Goal: Task Accomplishment & Management: Complete application form

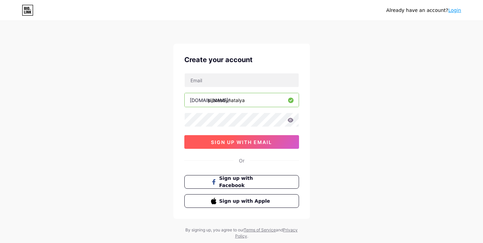
click at [257, 141] on span "sign up with email" at bounding box center [241, 142] width 61 height 6
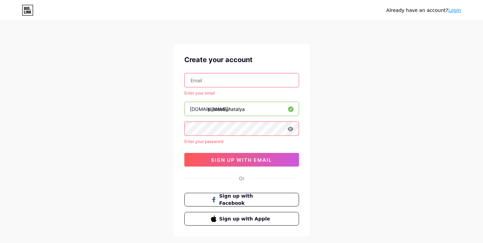
click at [220, 82] on input "text" at bounding box center [242, 80] width 114 height 14
type input "[EMAIL_ADDRESS][DOMAIN_NAME]"
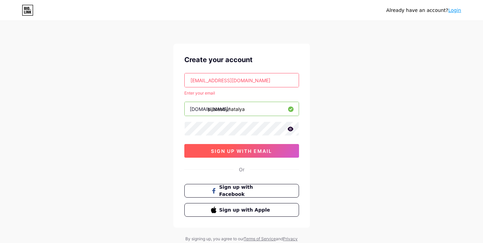
click at [229, 154] on span "sign up with email" at bounding box center [241, 151] width 61 height 6
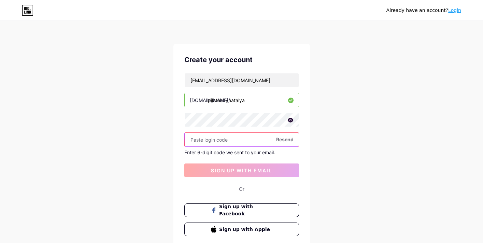
paste input "557533"
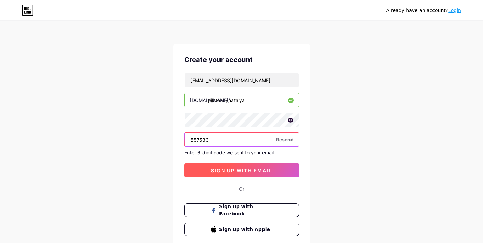
type input "557533"
click at [241, 172] on span "sign up with email" at bounding box center [241, 171] width 61 height 6
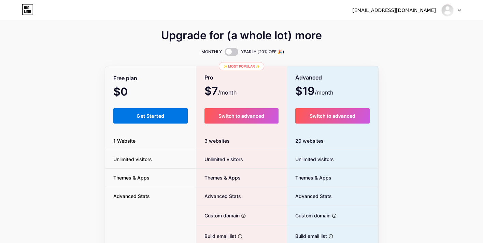
click at [142, 110] on button "Get Started" at bounding box center [150, 115] width 75 height 15
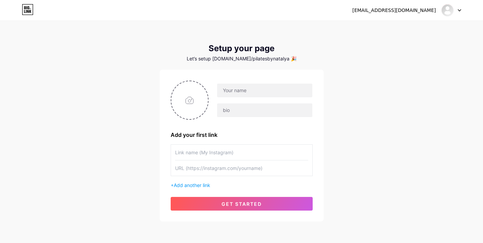
click at [200, 154] on input "text" at bounding box center [241, 152] width 133 height 15
click at [265, 91] on input "text" at bounding box center [264, 91] width 95 height 14
type input "Pilates by [PERSON_NAME]"
click at [227, 145] on input "text" at bounding box center [241, 152] width 133 height 15
type input "B"
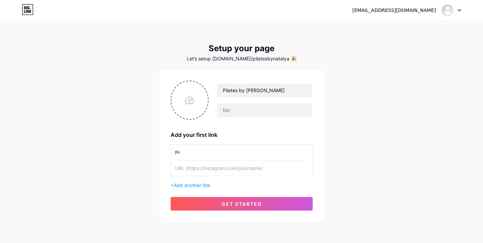
type input "P"
type input "Bump & Me Pilates"
click at [210, 167] on input "text" at bounding box center [241, 167] width 133 height 15
paste input "[URL][DOMAIN_NAME]"
type input "[URL][DOMAIN_NAME]"
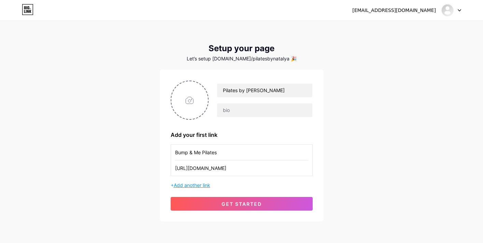
click at [196, 184] on span "Add another link" at bounding box center [192, 185] width 37 height 6
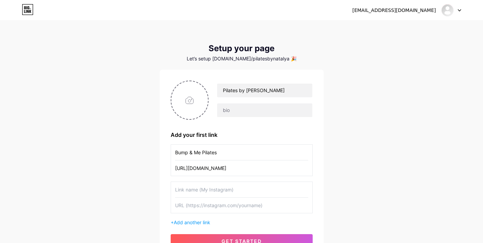
click at [197, 191] on input "text" at bounding box center [241, 189] width 133 height 15
type input "Pilates Mat"
click at [232, 155] on input "Bump & Me Pilates" at bounding box center [241, 152] width 133 height 15
type input "Bump & Me Pilates - [PERSON_NAME]"
click at [223, 188] on input "Pilates Mat" at bounding box center [241, 189] width 133 height 15
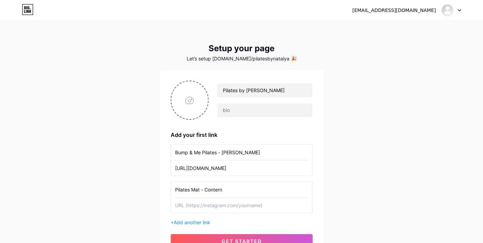
type input "Pilates Mat - Contern"
click at [204, 203] on input "text" at bounding box center [241, 205] width 133 height 15
paste input "[URL][DOMAIN_NAME]"
type input "[URL][DOMAIN_NAME]"
click at [194, 222] on span "Add another link" at bounding box center [192, 222] width 37 height 6
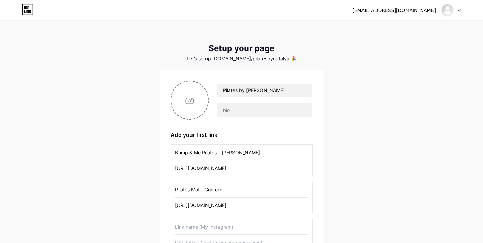
click at [192, 227] on input "text" at bounding box center [241, 226] width 133 height 15
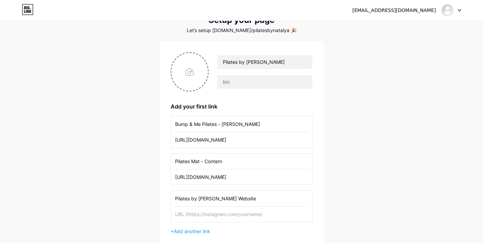
scroll to position [29, 0]
type input "Pilates by [PERSON_NAME] Website"
click at [185, 214] on input "text" at bounding box center [241, 213] width 133 height 15
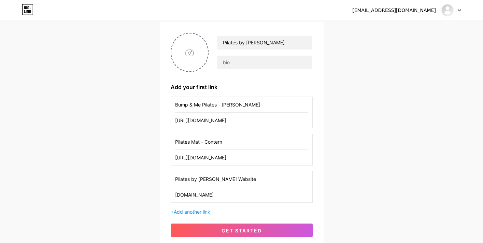
scroll to position [51, 0]
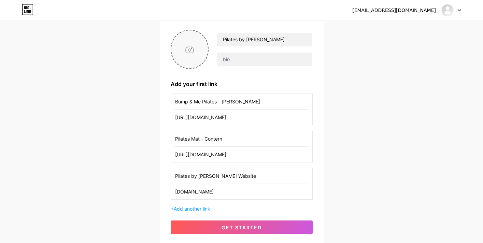
type input "[DOMAIN_NAME]"
click at [190, 45] on input "file" at bounding box center [189, 49] width 37 height 38
type input "C:\fakepath\v2 PbN logo-7.png"
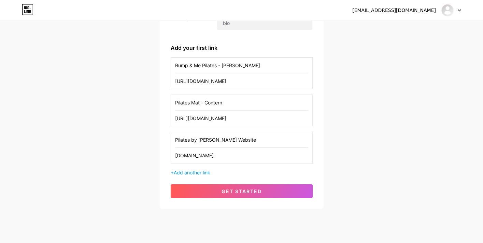
scroll to position [102, 0]
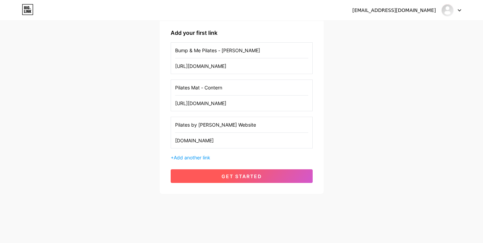
click at [284, 173] on button "get started" at bounding box center [242, 176] width 142 height 14
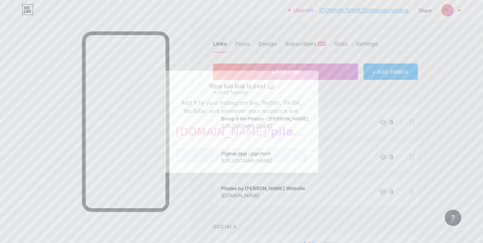
click at [247, 157] on button "Copy link" at bounding box center [242, 155] width 132 height 14
click at [441, 88] on div at bounding box center [241, 121] width 483 height 243
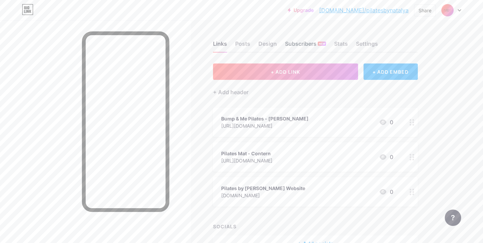
click at [298, 43] on div "Subscribers NEW" at bounding box center [305, 46] width 41 height 12
click at [271, 45] on div "Design" at bounding box center [267, 46] width 18 height 12
click at [216, 45] on div "Links" at bounding box center [220, 46] width 14 height 12
click at [247, 44] on div "Posts" at bounding box center [242, 46] width 15 height 12
click at [281, 44] on div "Links Posts Design Subscribers NEW Stats Settings" at bounding box center [315, 41] width 205 height 24
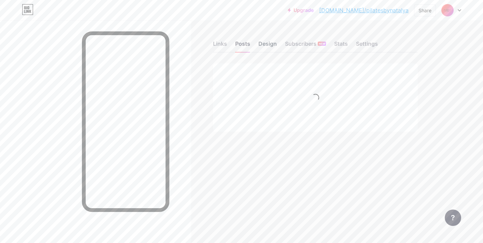
click at [261, 45] on div "Design" at bounding box center [267, 46] width 18 height 12
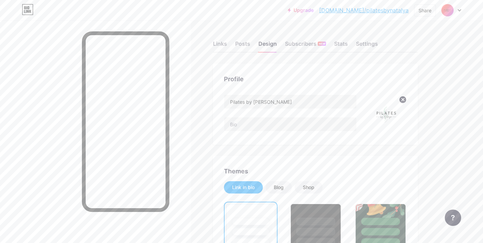
click at [392, 115] on img at bounding box center [386, 113] width 39 height 39
click at [367, 42] on div "Settings" at bounding box center [367, 46] width 22 height 12
